Goal: Task Accomplishment & Management: Complete application form

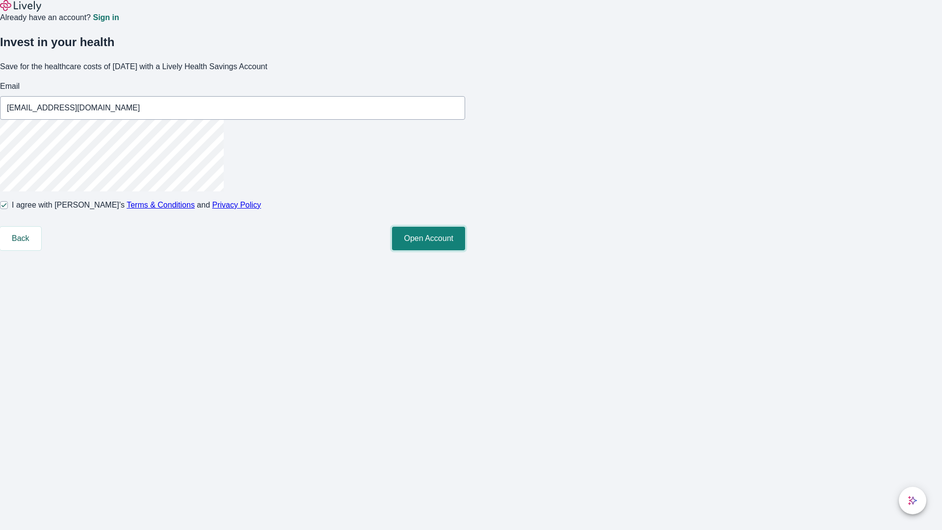
click at [465, 250] on button "Open Account" at bounding box center [428, 239] width 73 height 24
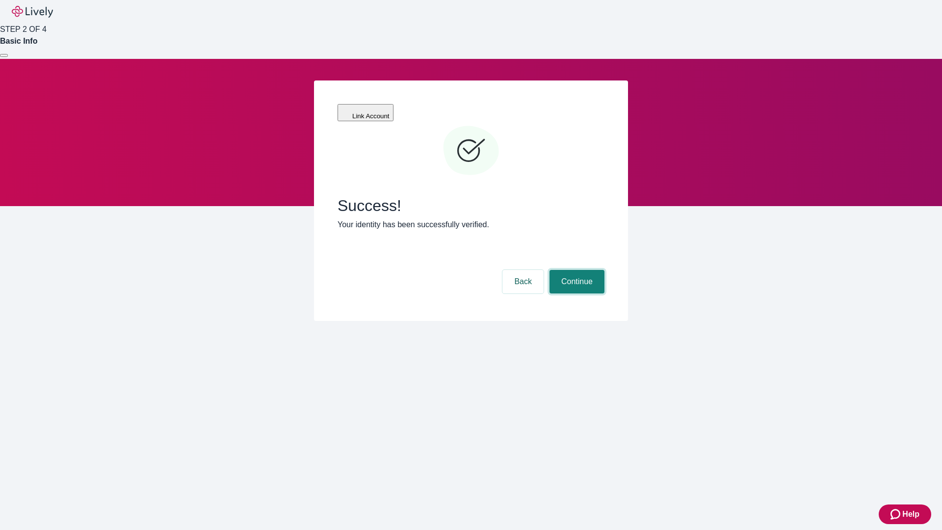
click at [575, 270] on button "Continue" at bounding box center [576, 282] width 55 height 24
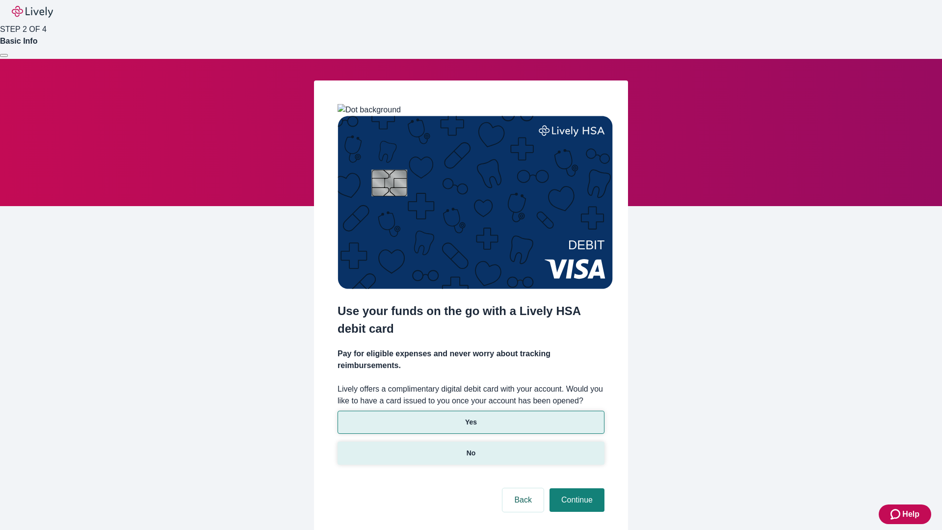
click at [470, 448] on p "No" at bounding box center [471, 453] width 9 height 10
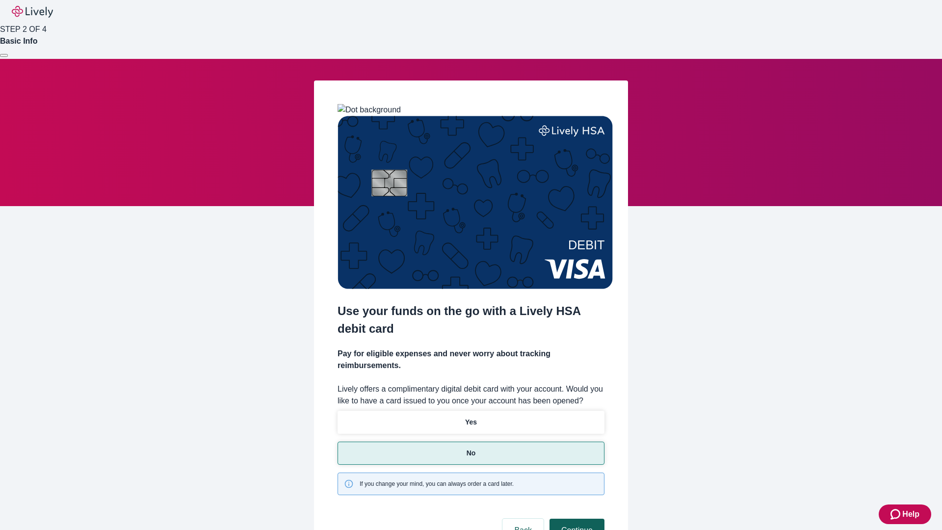
click at [575, 519] on button "Continue" at bounding box center [576, 531] width 55 height 24
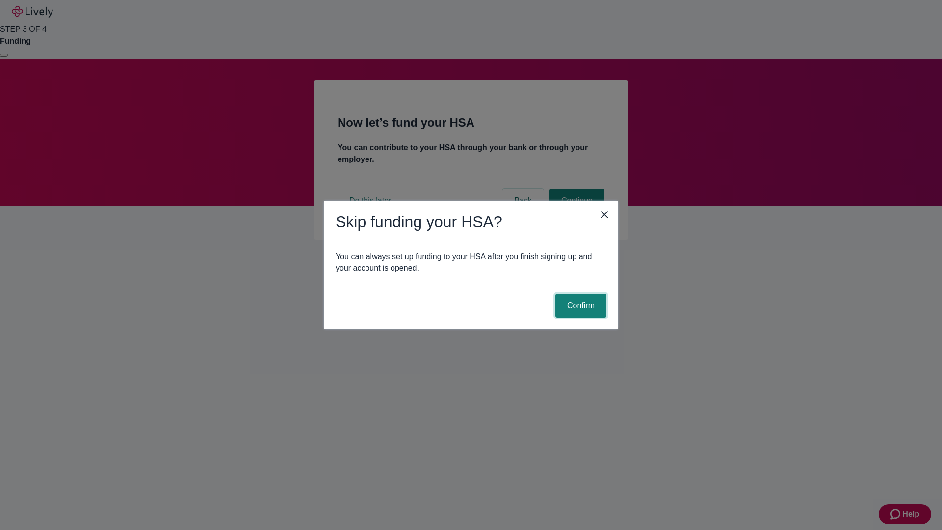
click at [579, 306] on button "Confirm" at bounding box center [580, 306] width 51 height 24
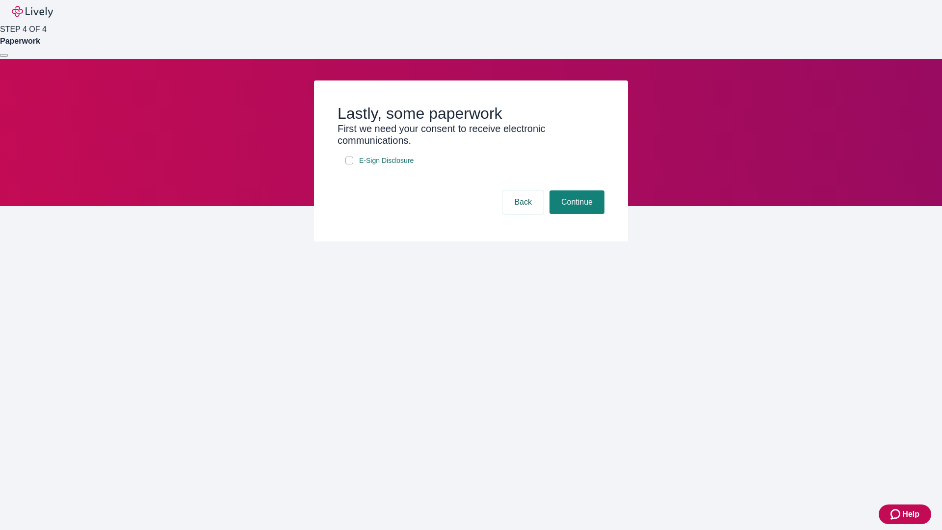
click at [349, 164] on input "E-Sign Disclosure" at bounding box center [349, 160] width 8 height 8
checkbox input "true"
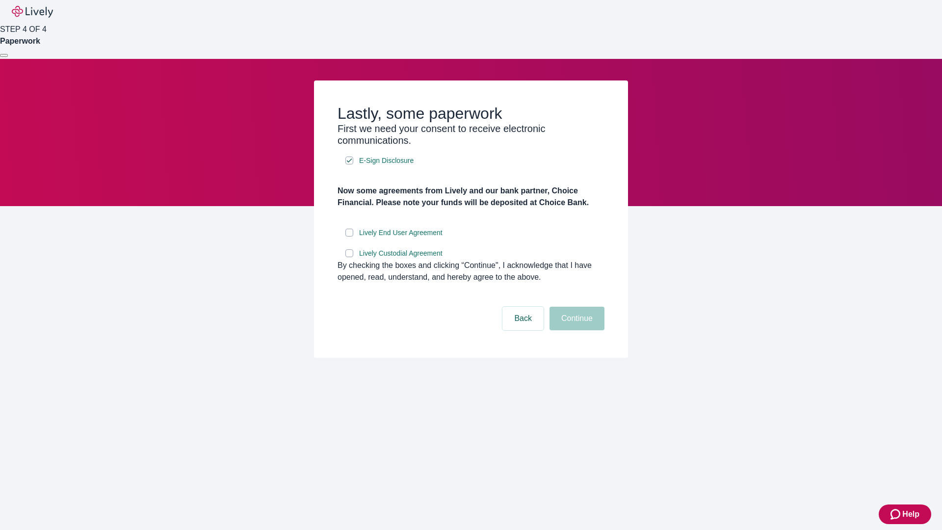
click at [349, 236] on input "Lively End User Agreement" at bounding box center [349, 233] width 8 height 8
checkbox input "true"
click at [349, 257] on input "Lively Custodial Agreement" at bounding box center [349, 253] width 8 height 8
checkbox input "true"
click at [575, 330] on button "Continue" at bounding box center [576, 319] width 55 height 24
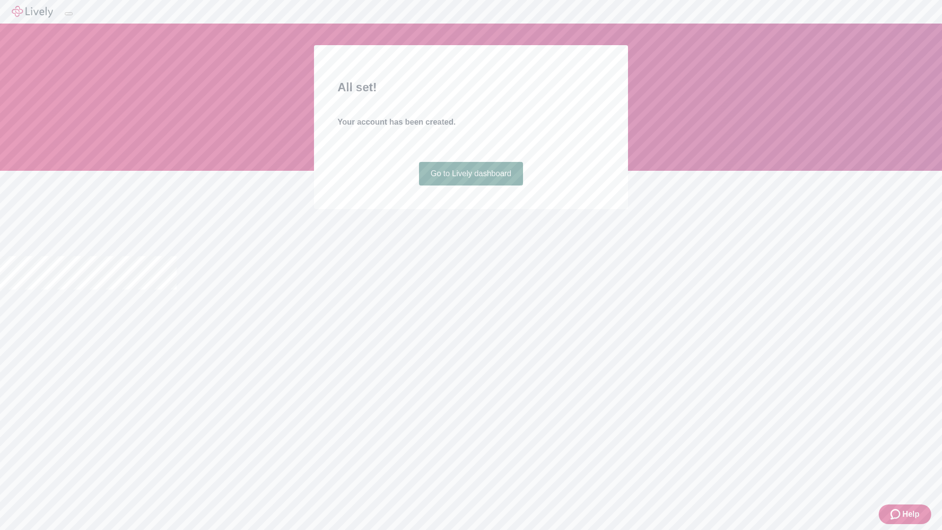
click at [470, 185] on link "Go to Lively dashboard" at bounding box center [471, 174] width 104 height 24
